Goal: Information Seeking & Learning: Learn about a topic

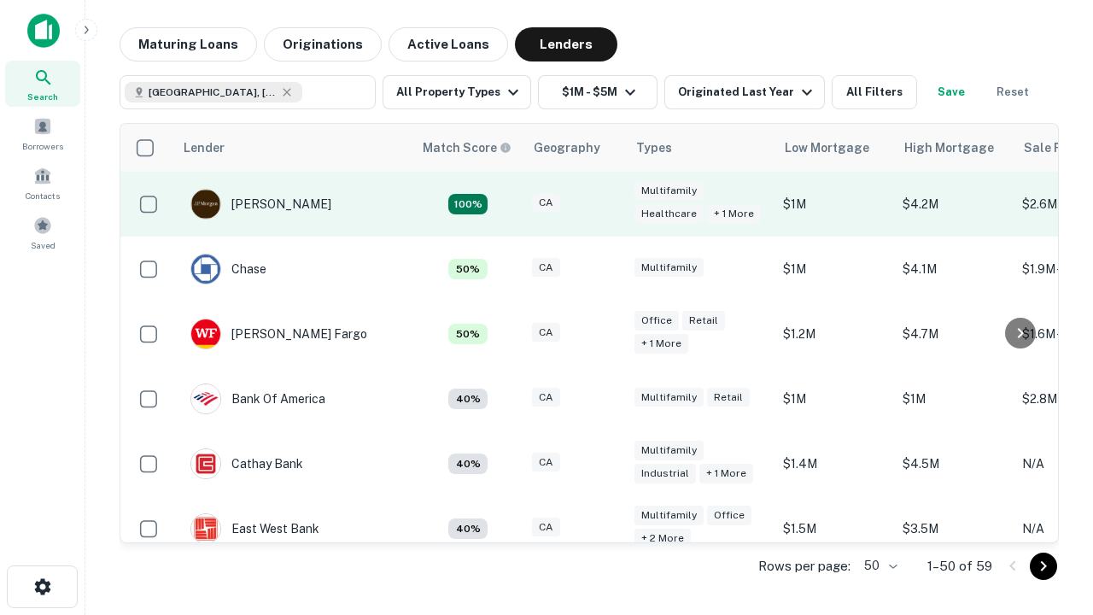
click at [606, 204] on div "CA" at bounding box center [574, 204] width 85 height 23
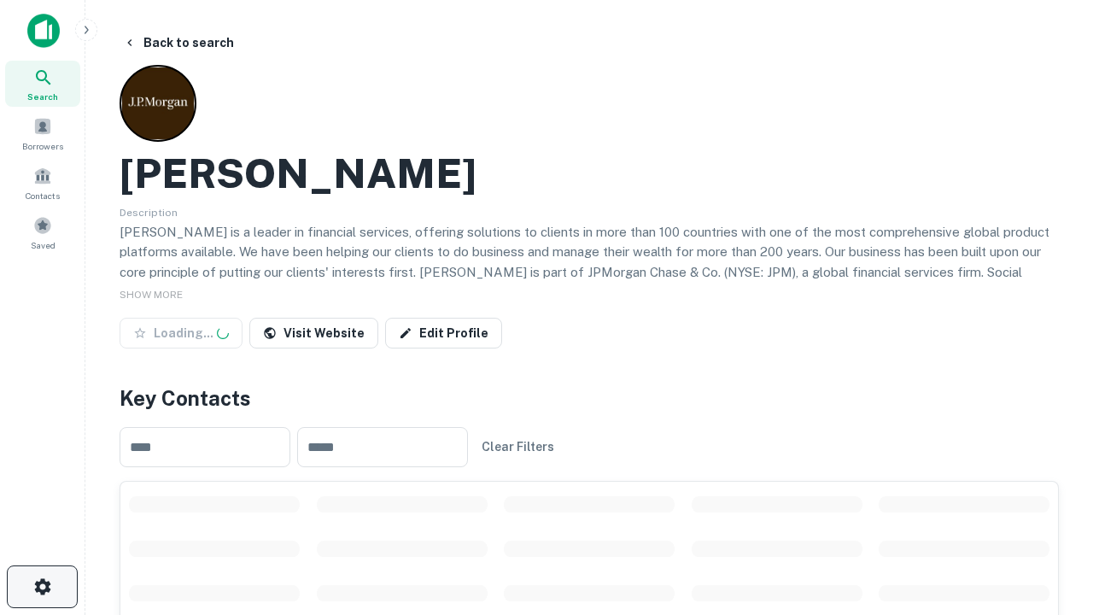
click at [42, 587] on icon "button" at bounding box center [42, 586] width 20 height 20
